Goal: Find specific page/section

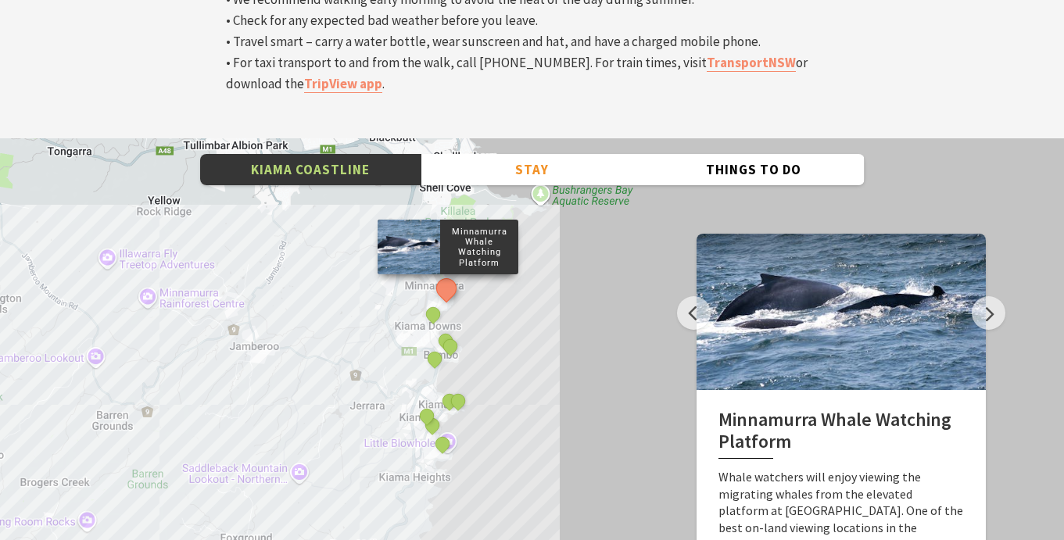
scroll to position [5357, 0]
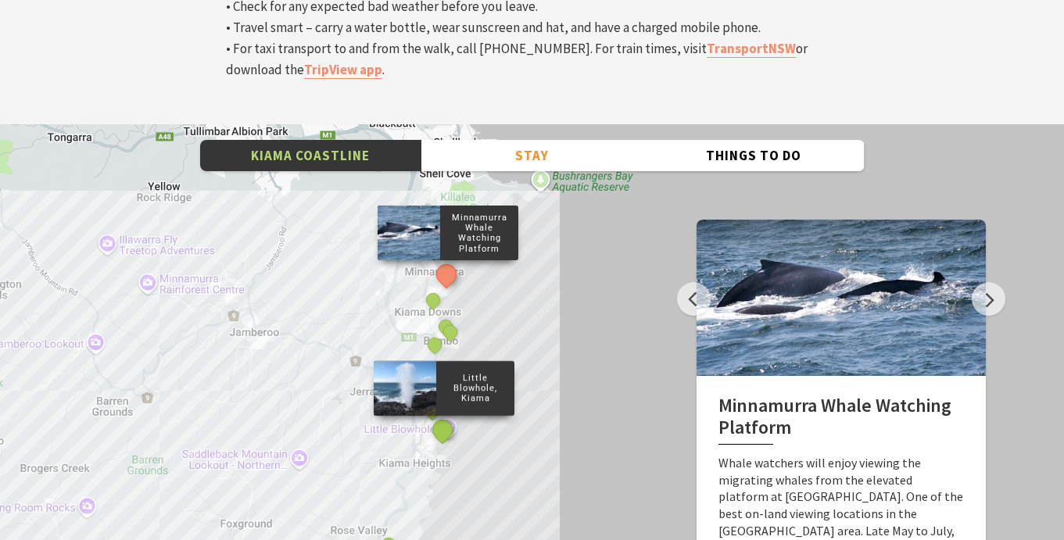
click at [446, 415] on button "See detail about Little Blowhole, Kiama" at bounding box center [442, 429] width 29 height 29
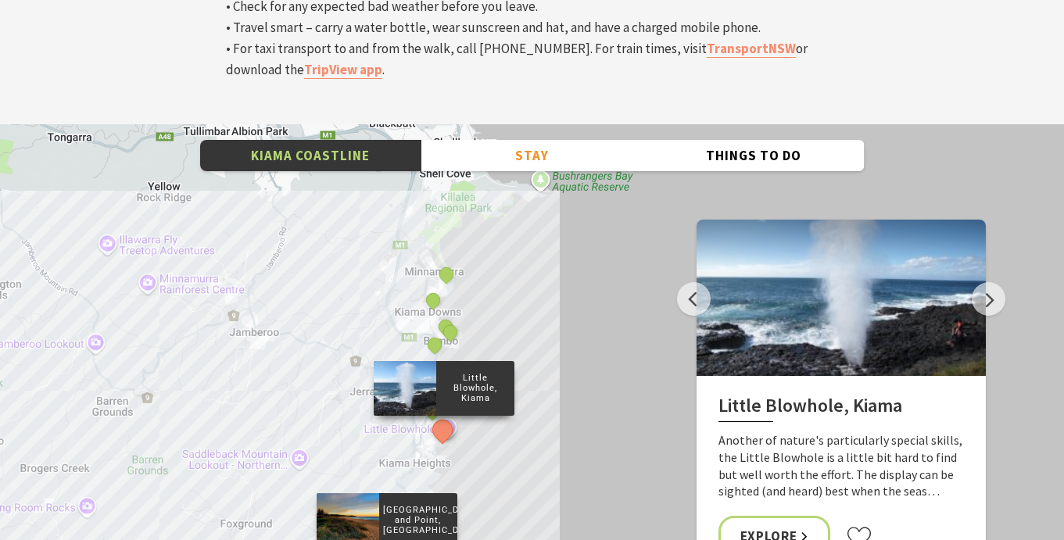
click at [389, 493] on div "[GEOGRAPHIC_DATA] and Point, [GEOGRAPHIC_DATA]" at bounding box center [386, 520] width 141 height 55
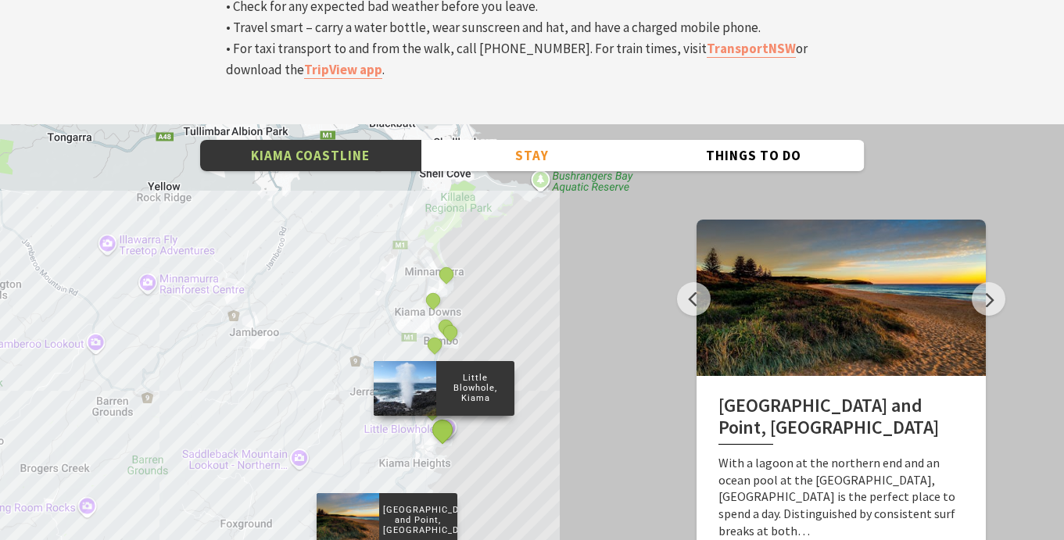
click at [442, 415] on button "See detail about Little Blowhole, Kiama" at bounding box center [442, 429] width 29 height 29
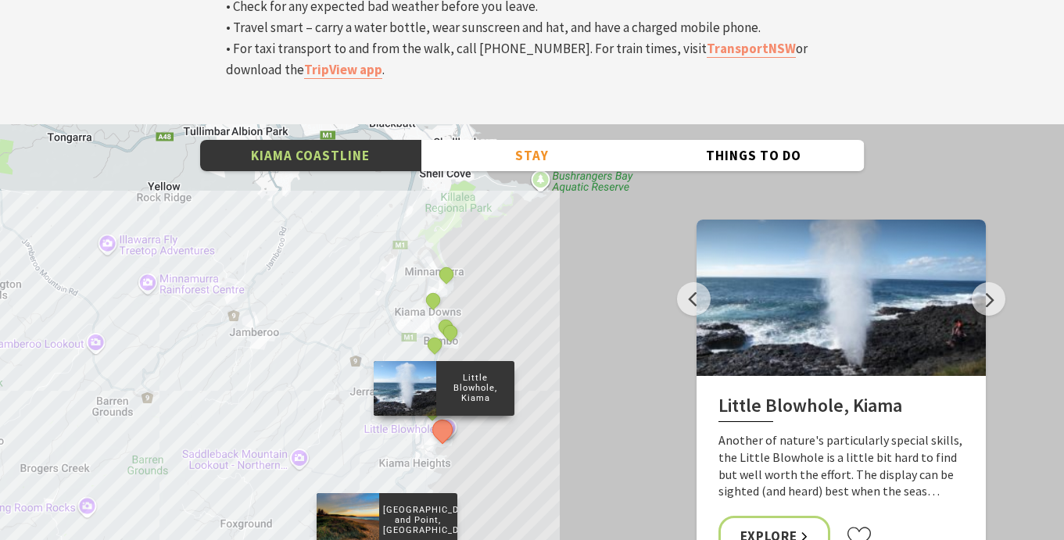
click at [387, 493] on div "[GEOGRAPHIC_DATA] and Point, [GEOGRAPHIC_DATA]" at bounding box center [386, 520] width 141 height 55
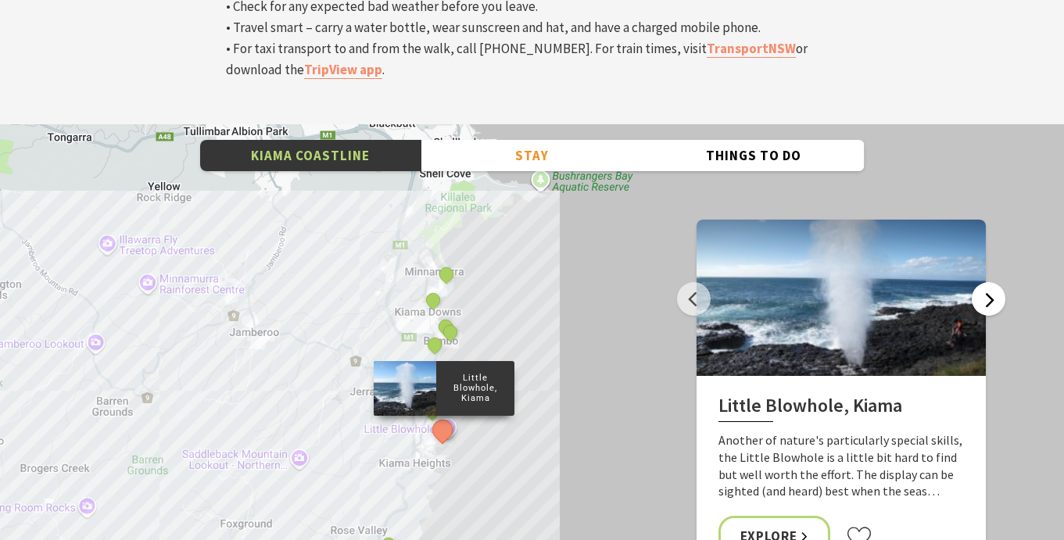
click at [983, 282] on button "Next" at bounding box center [989, 299] width 34 height 34
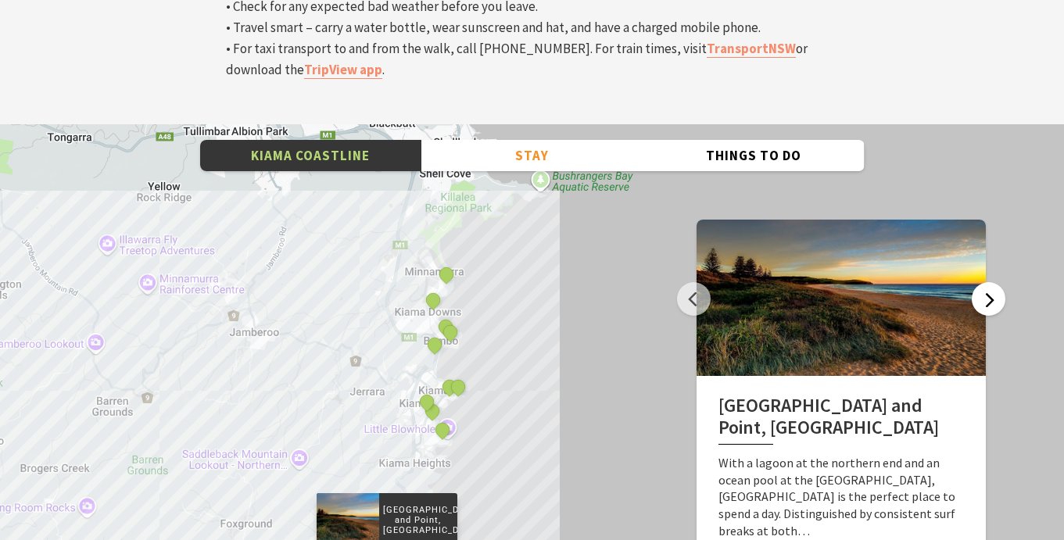
click at [983, 282] on button "Next" at bounding box center [989, 299] width 34 height 34
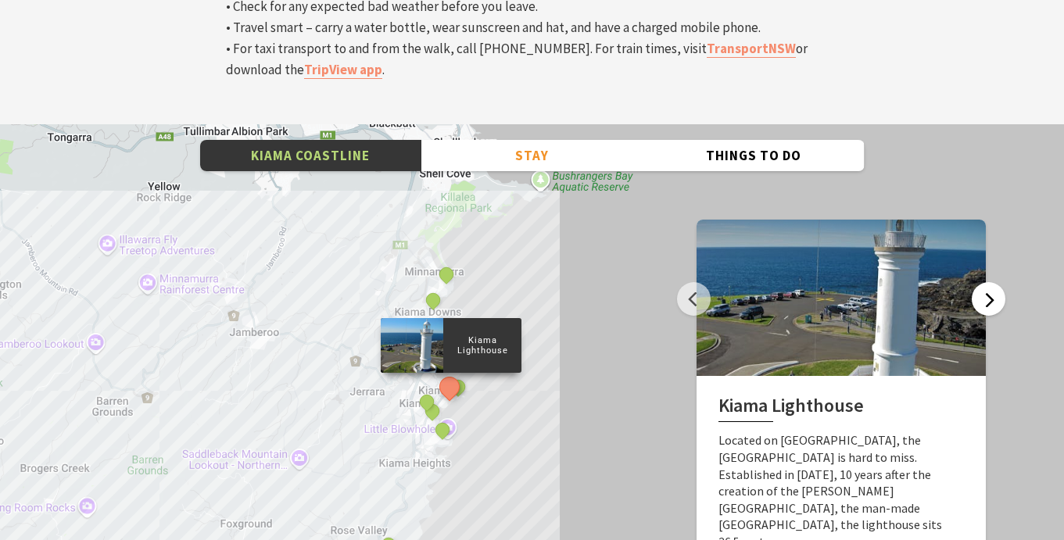
click at [983, 282] on button "Next" at bounding box center [989, 299] width 34 height 34
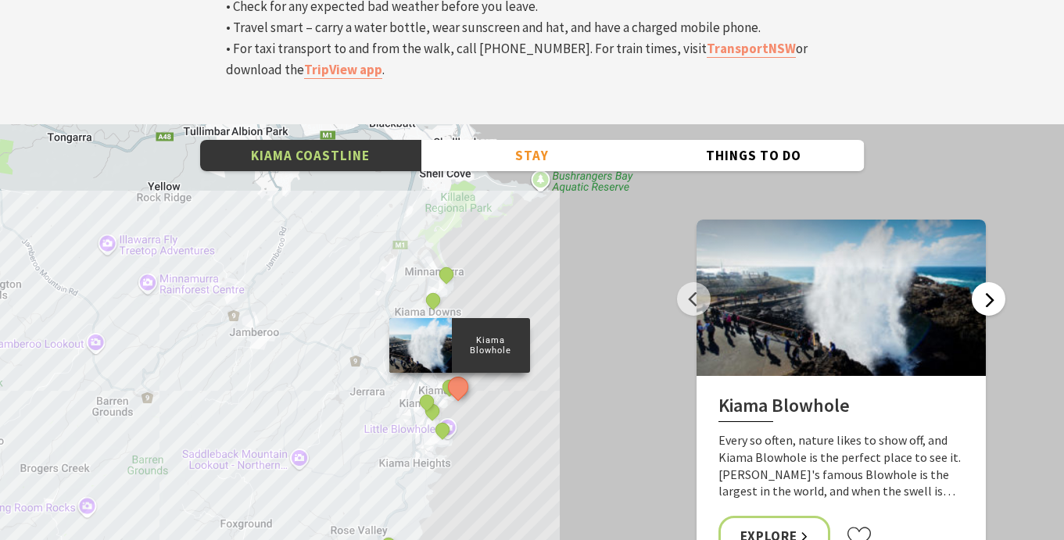
click at [983, 282] on button "Next" at bounding box center [989, 299] width 34 height 34
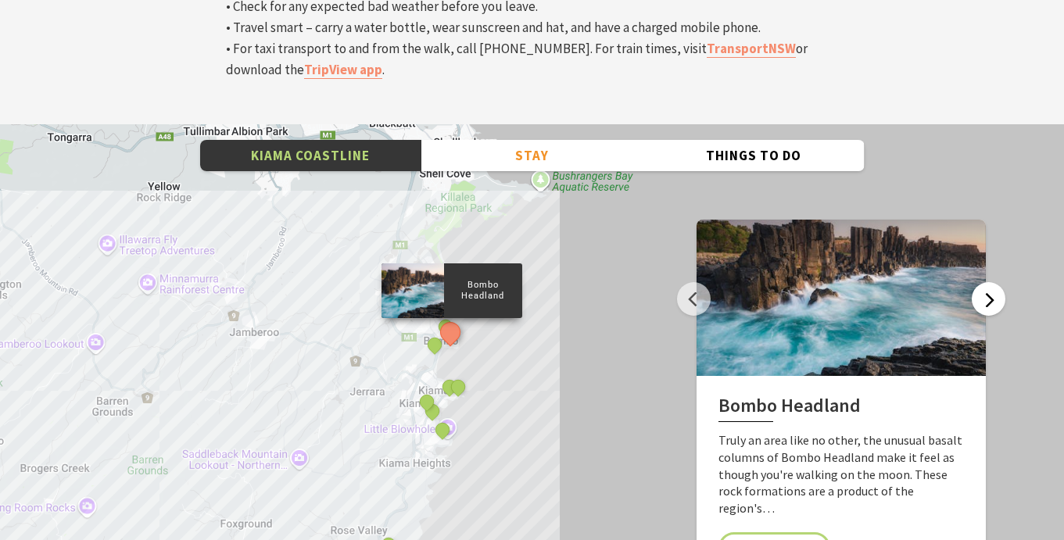
click at [983, 282] on button "Next" at bounding box center [989, 299] width 34 height 34
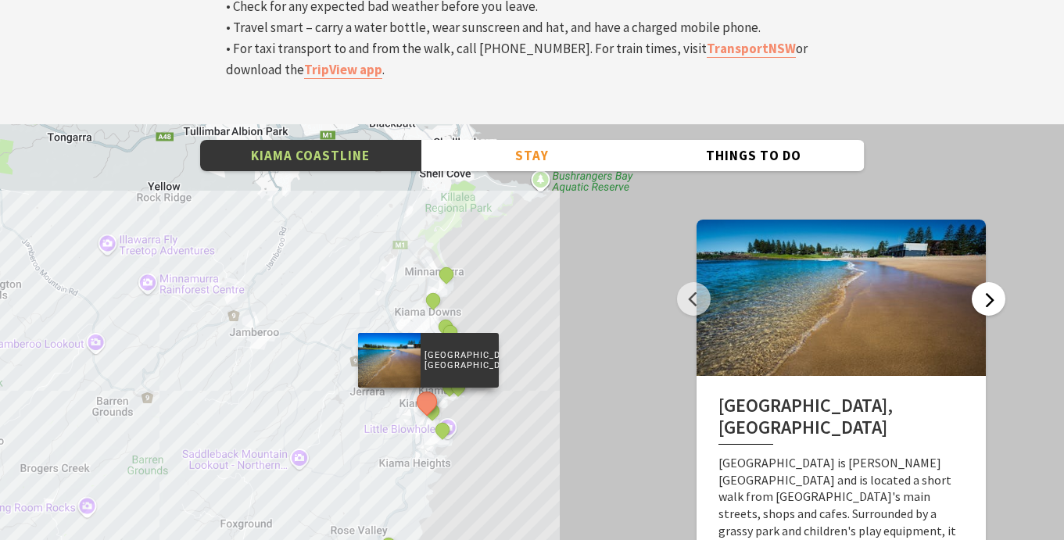
click at [981, 282] on button "Next" at bounding box center [989, 299] width 34 height 34
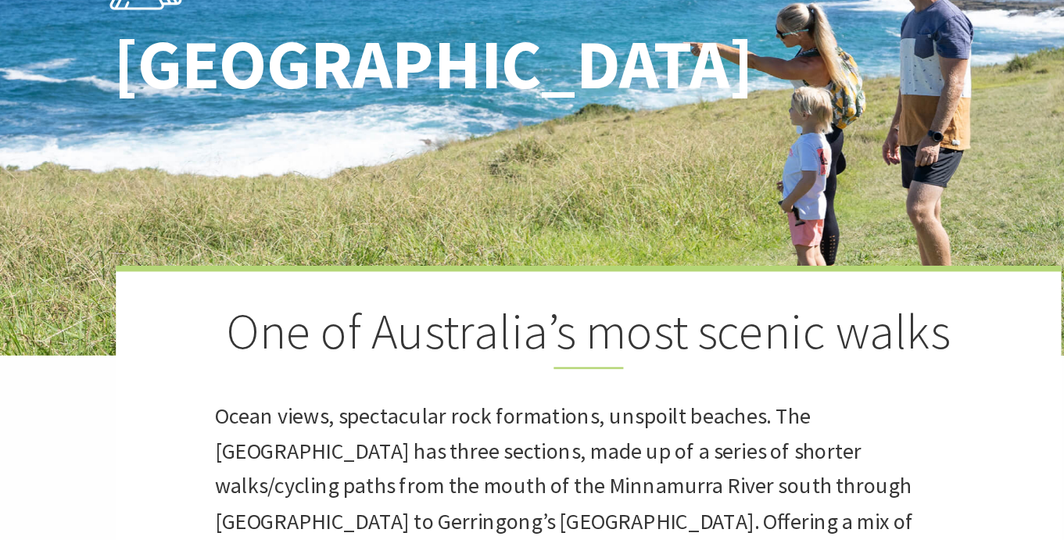
scroll to position [120, 0]
